Goal: Entertainment & Leisure: Consume media (video, audio)

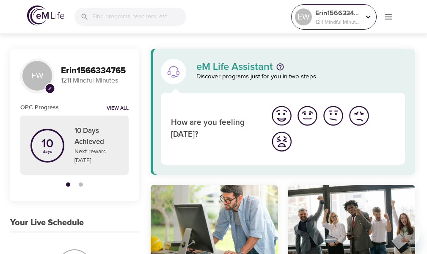
click at [350, 27] on div "Erin1566334765 1211 Mindful Minutes" at bounding box center [338, 16] width 48 height 21
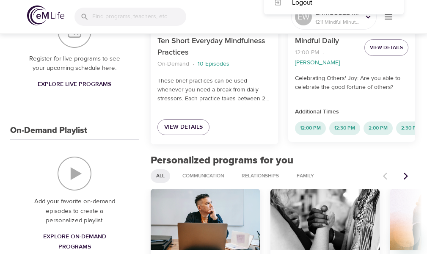
scroll to position [254, 0]
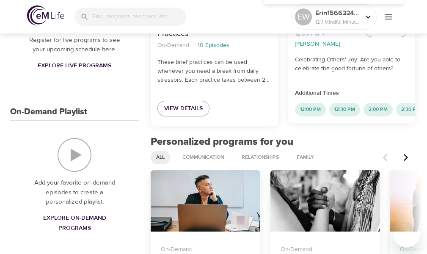
click at [64, 215] on span "Explore On-Demand Programs" at bounding box center [74, 223] width 88 height 21
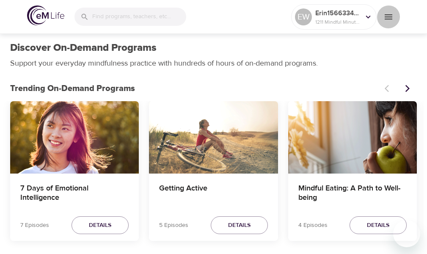
click at [392, 15] on icon "menu" at bounding box center [388, 17] width 10 height 10
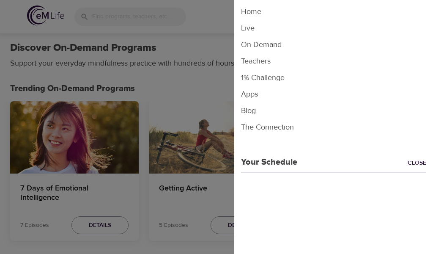
click at [213, 33] on div at bounding box center [216, 127] width 433 height 254
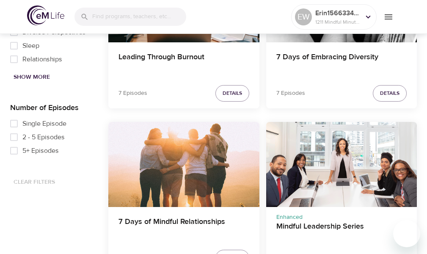
scroll to position [338, 0]
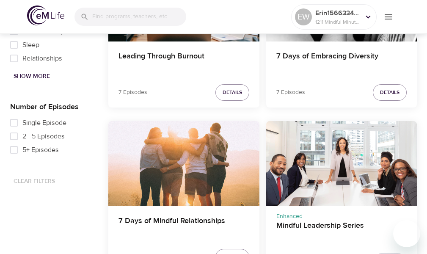
click at [32, 78] on span "Show More" at bounding box center [32, 76] width 36 height 11
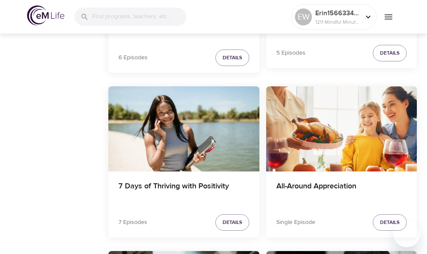
scroll to position [2043, 0]
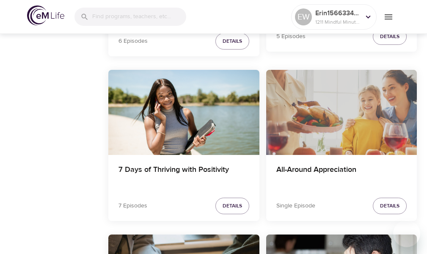
click at [320, 127] on div "All-Around Appreciation" at bounding box center [341, 112] width 151 height 85
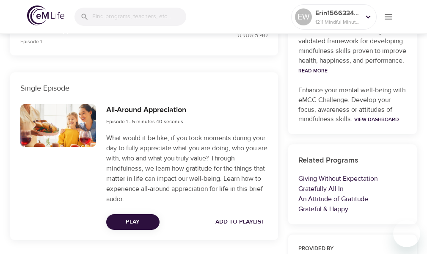
scroll to position [289, 0]
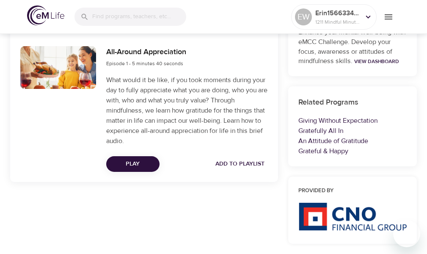
click at [153, 159] on button "Play" at bounding box center [132, 164] width 53 height 16
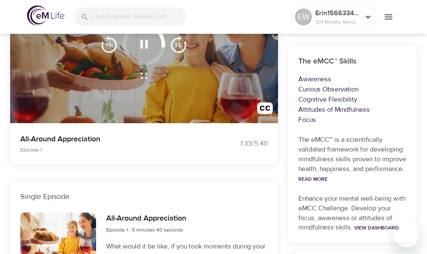
scroll to position [120, 0]
